Goal: Find contact information: Find contact information

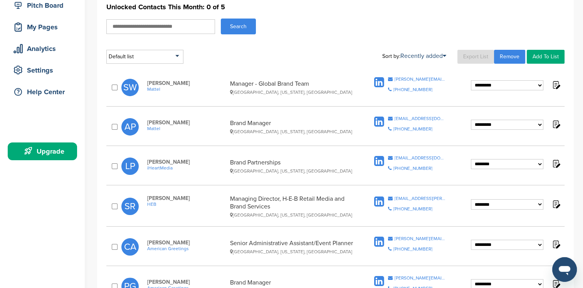
scroll to position [106, 0]
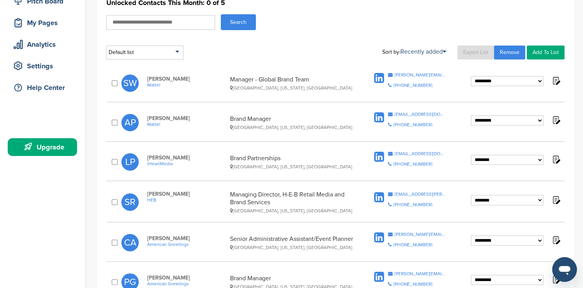
click at [156, 163] on span "iHeartMedia" at bounding box center [186, 163] width 79 height 5
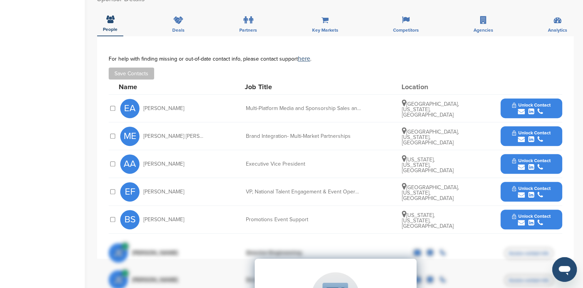
scroll to position [274, 0]
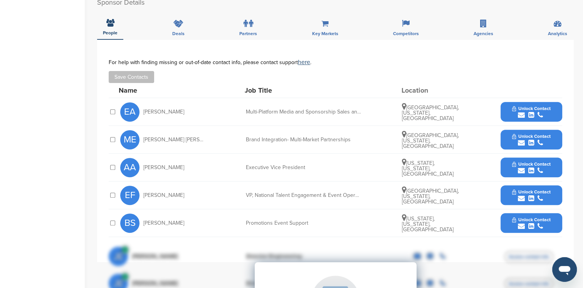
click at [523, 111] on icon "submit" at bounding box center [521, 114] width 7 height 7
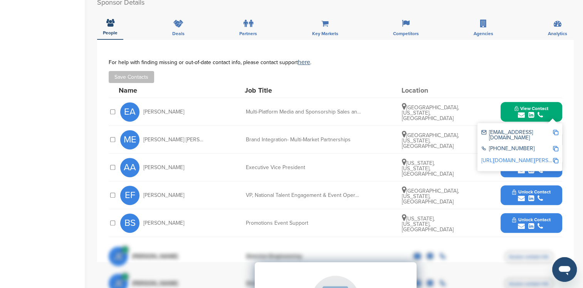
click at [517, 107] on span "View Contact" at bounding box center [532, 108] width 34 height 5
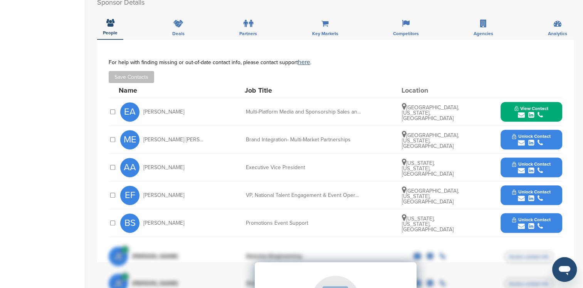
click at [519, 106] on span "View Contact" at bounding box center [532, 108] width 34 height 5
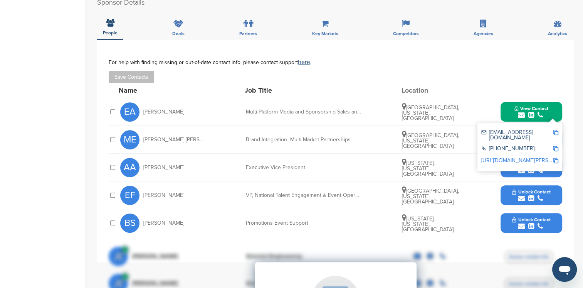
click at [556, 131] on img at bounding box center [555, 132] width 5 height 5
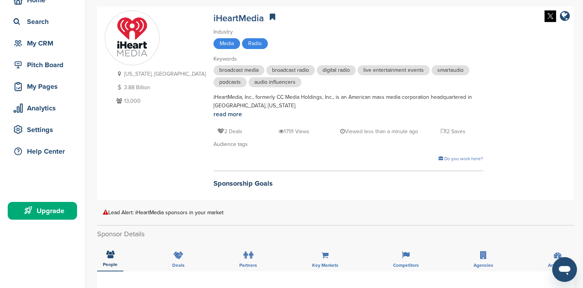
scroll to position [0, 0]
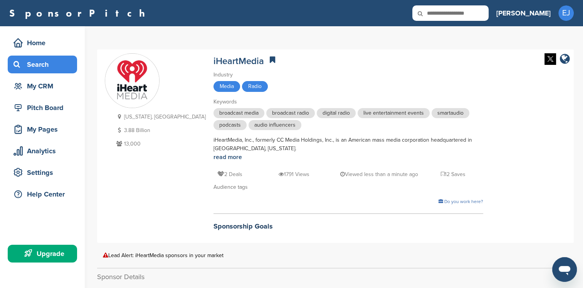
click at [38, 67] on div "Search" at bounding box center [45, 64] width 66 height 14
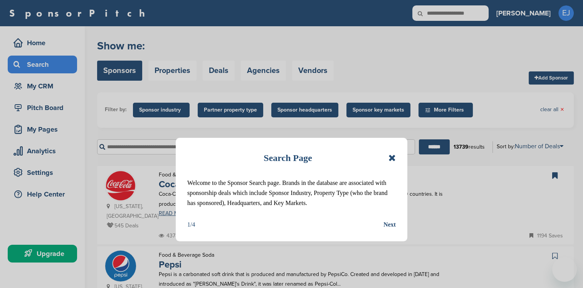
click at [392, 156] on icon at bounding box center [392, 157] width 7 height 9
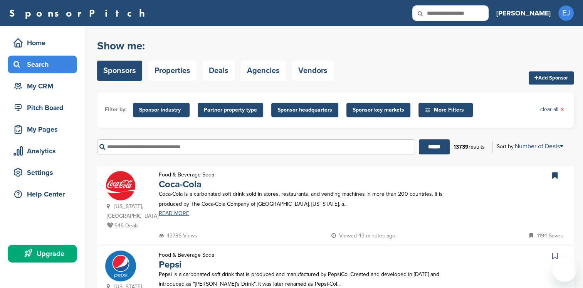
click at [125, 147] on input "text" at bounding box center [256, 146] width 318 height 15
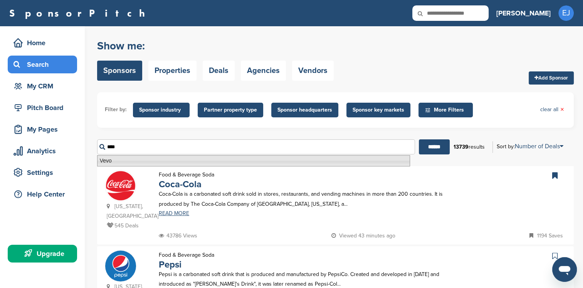
click at [127, 159] on li "Vevo" at bounding box center [253, 160] width 313 height 11
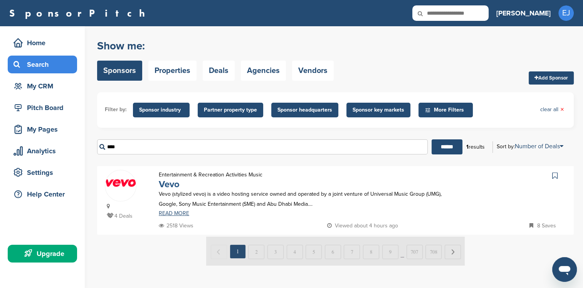
type input "****"
click at [168, 186] on link "Vevo" at bounding box center [169, 183] width 21 height 11
